Goal: Find specific page/section

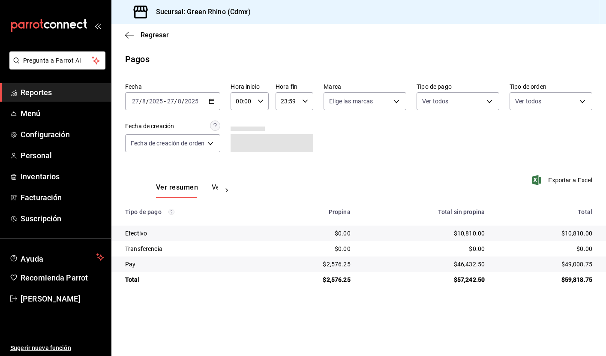
click at [214, 103] on \(Stroke\) "button" at bounding box center [211, 101] width 5 height 5
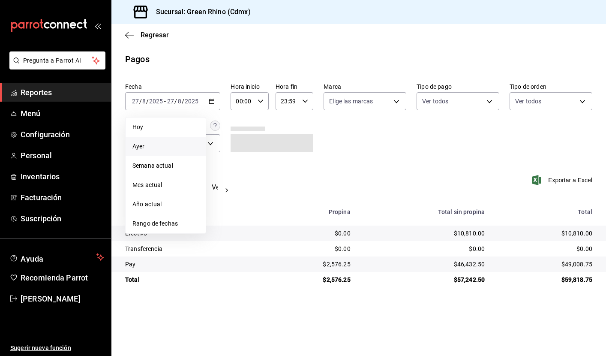
click at [162, 149] on span "Ayer" at bounding box center [165, 146] width 66 height 9
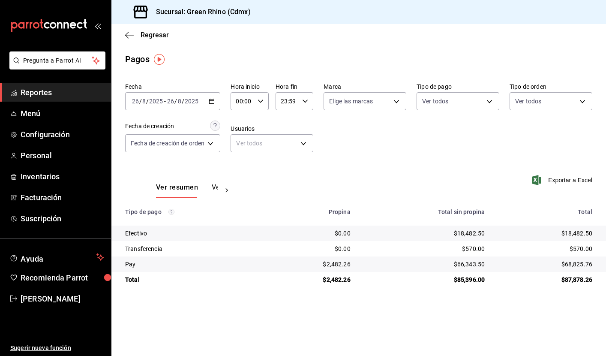
click at [45, 94] on span "Reportes" at bounding box center [63, 93] width 84 height 12
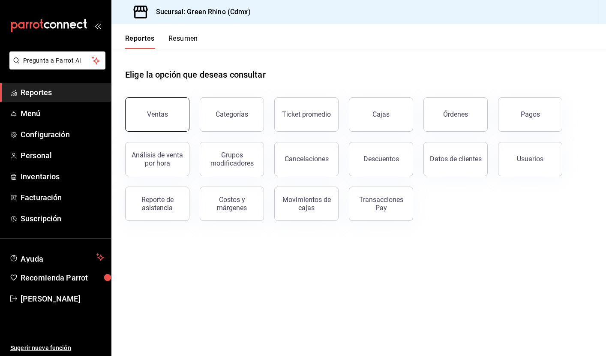
click at [137, 115] on button "Ventas" at bounding box center [157, 114] width 64 height 34
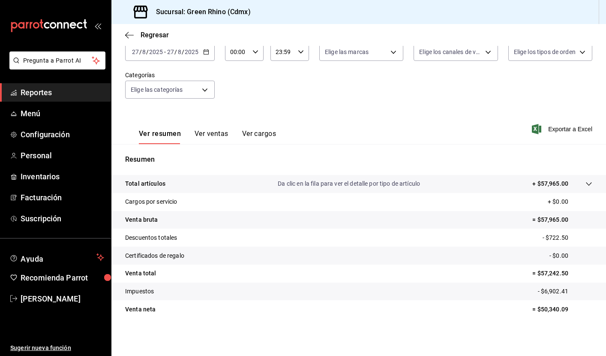
scroll to position [55, 0]
click at [51, 93] on span "Reportes" at bounding box center [63, 93] width 84 height 12
